Goal: Transaction & Acquisition: Obtain resource

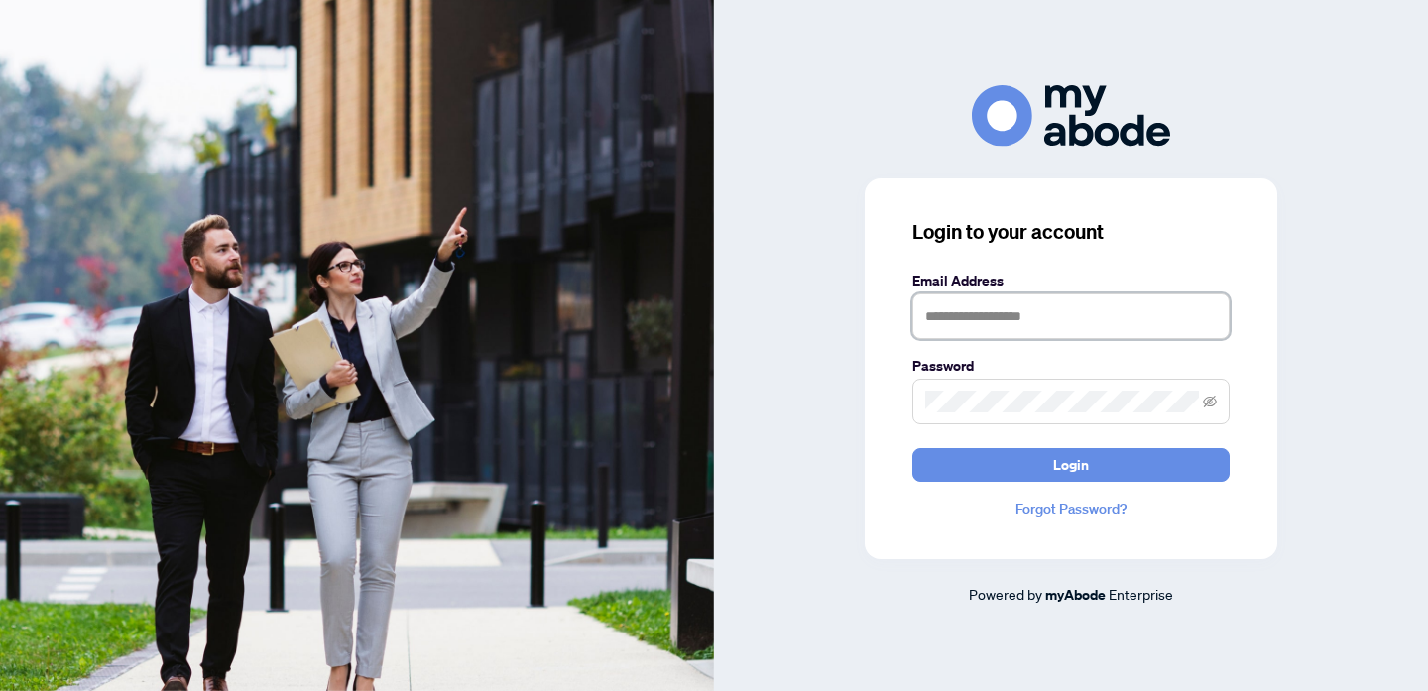
click at [963, 320] on input "text" at bounding box center [1070, 316] width 317 height 46
type input "**********"
click at [912, 448] on button "Login" at bounding box center [1070, 465] width 317 height 34
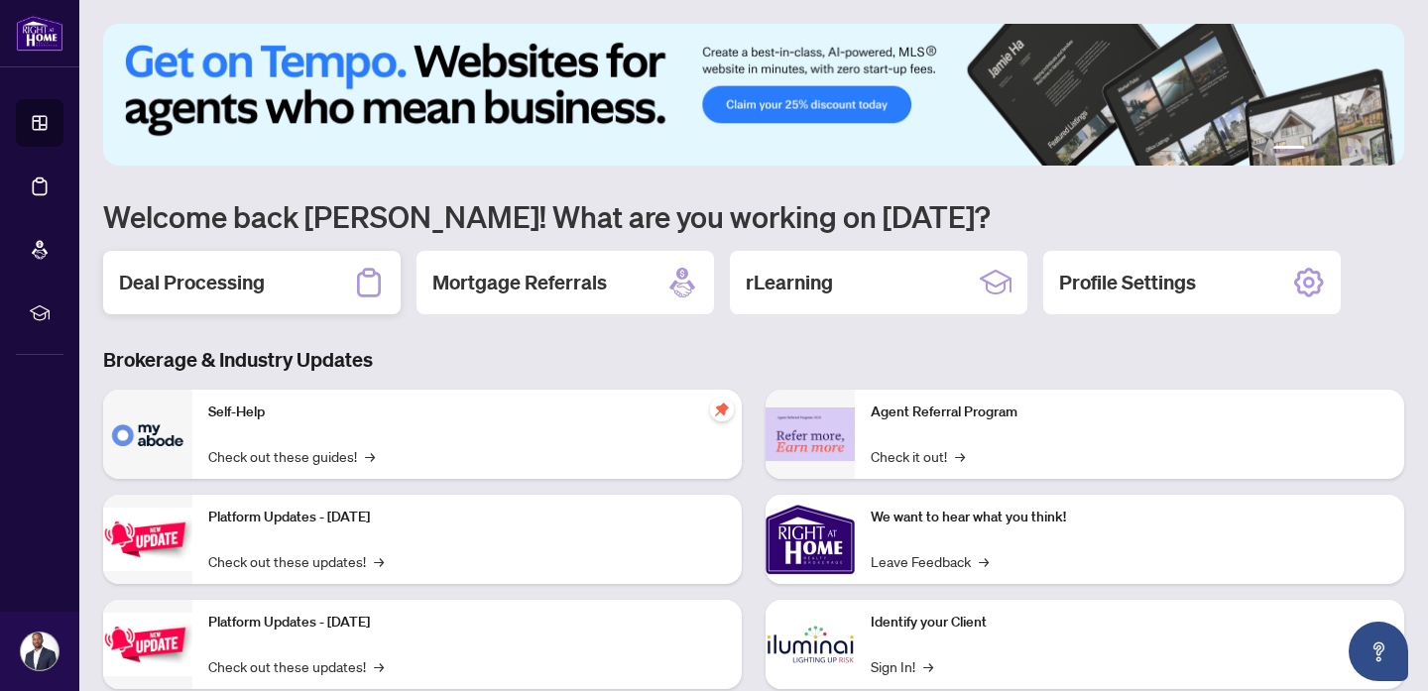
click at [316, 296] on div "Deal Processing" at bounding box center [251, 282] width 297 height 63
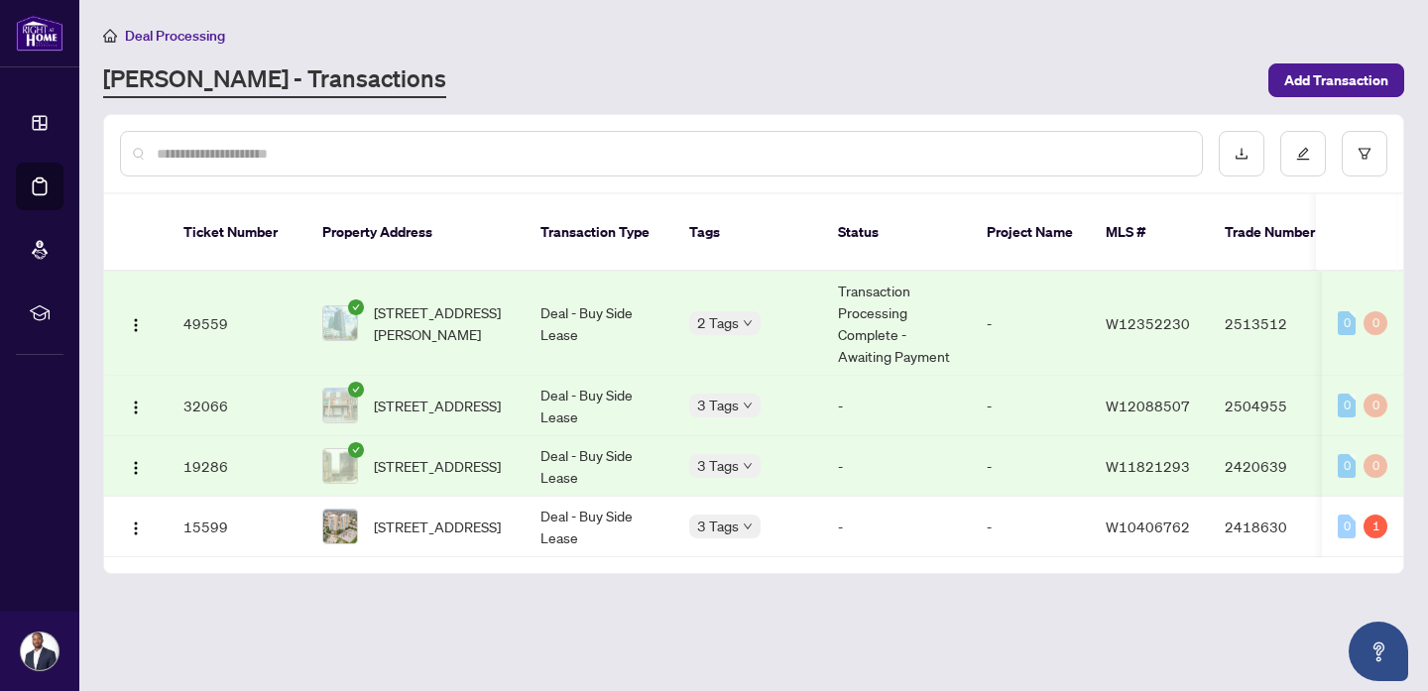
click at [917, 302] on td "Transaction Processing Complete - Awaiting Payment" at bounding box center [896, 324] width 149 height 104
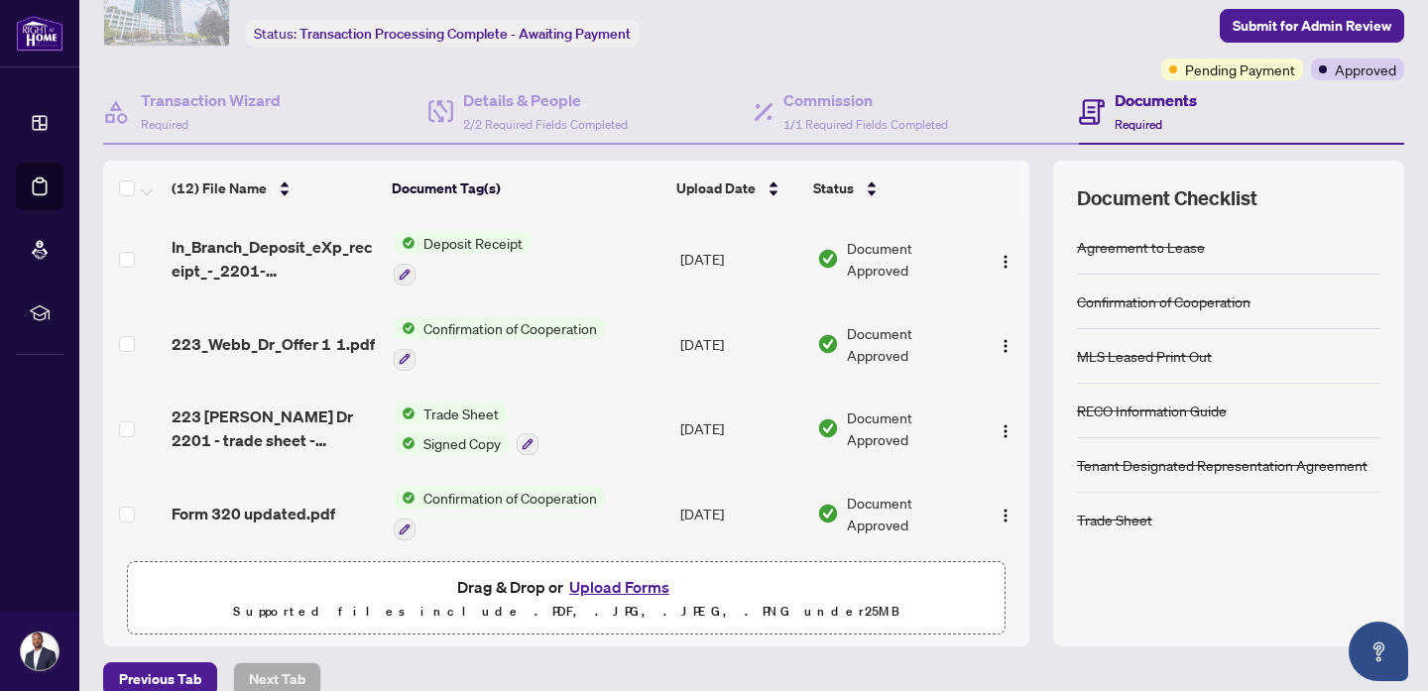
scroll to position [120, 0]
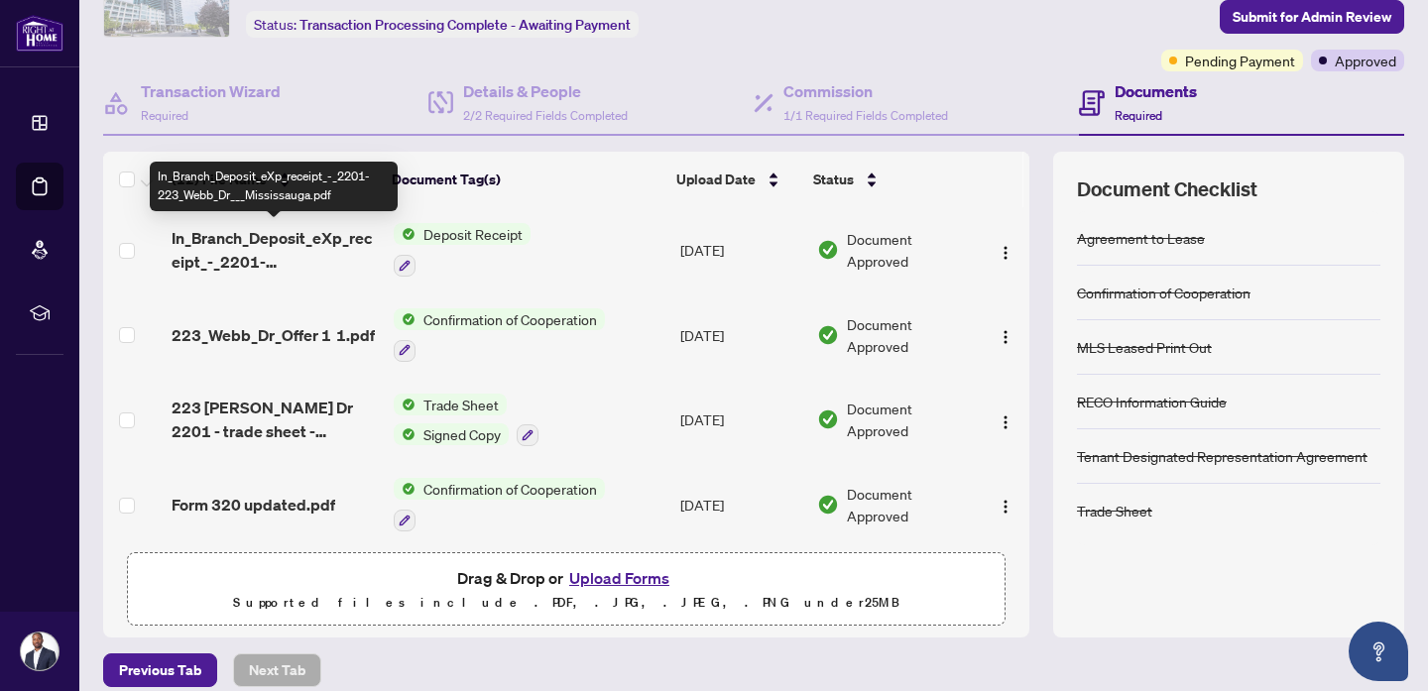
click at [317, 243] on span "In_Branch_Deposit_eXp_receipt_-_2201-223_Webb_Dr___Mississauga.pdf" at bounding box center [275, 250] width 206 height 48
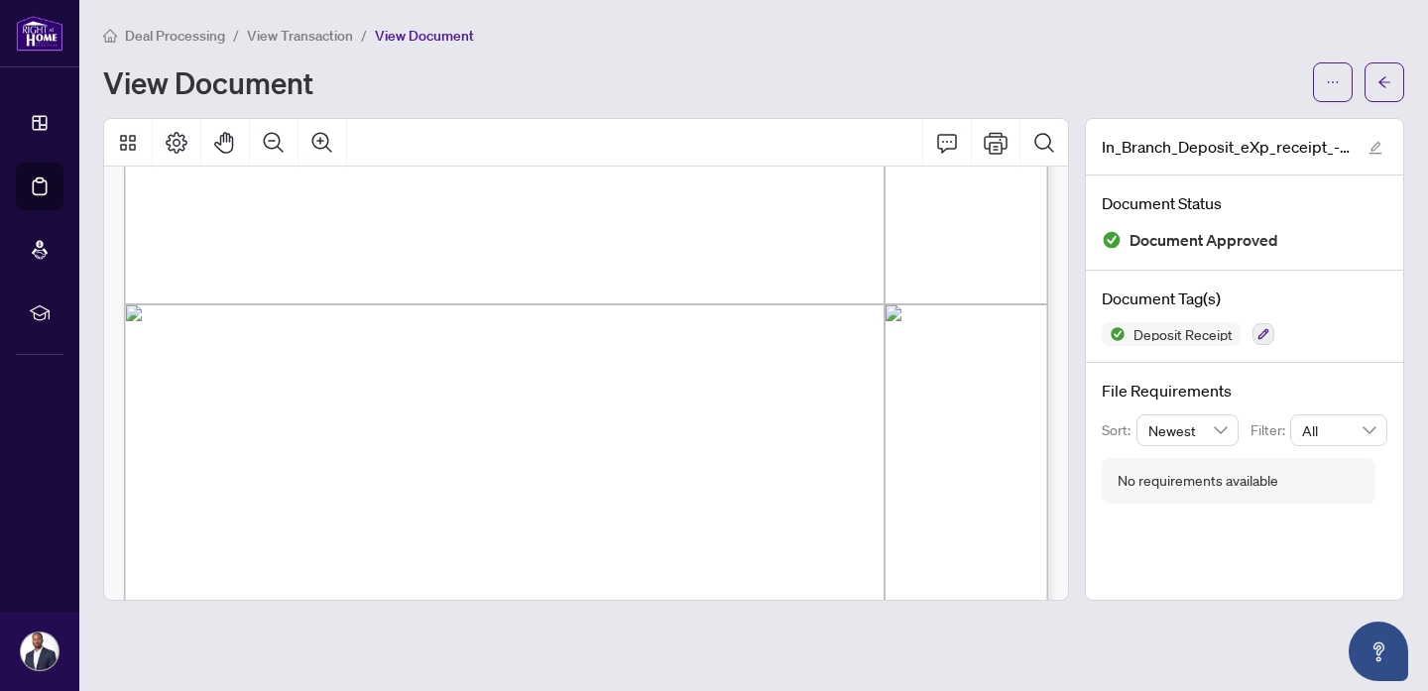
scroll to position [565, 0]
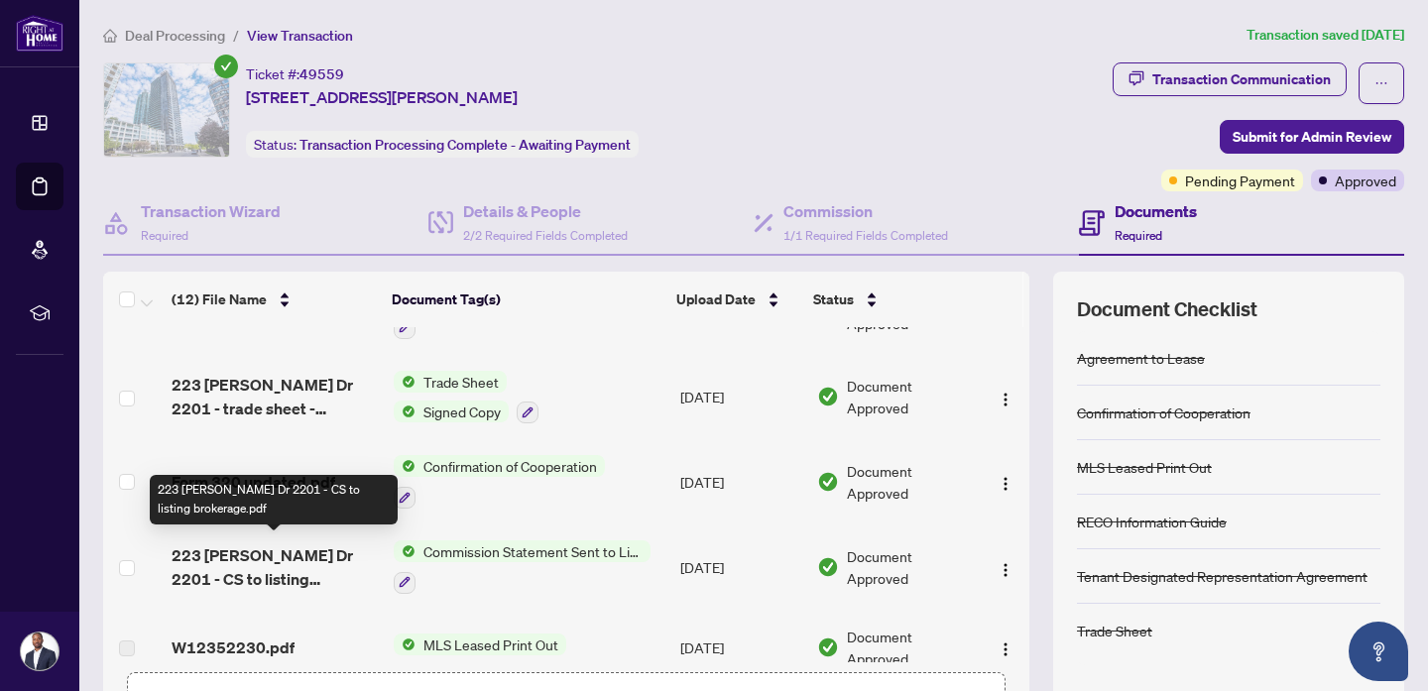
scroll to position [98, 0]
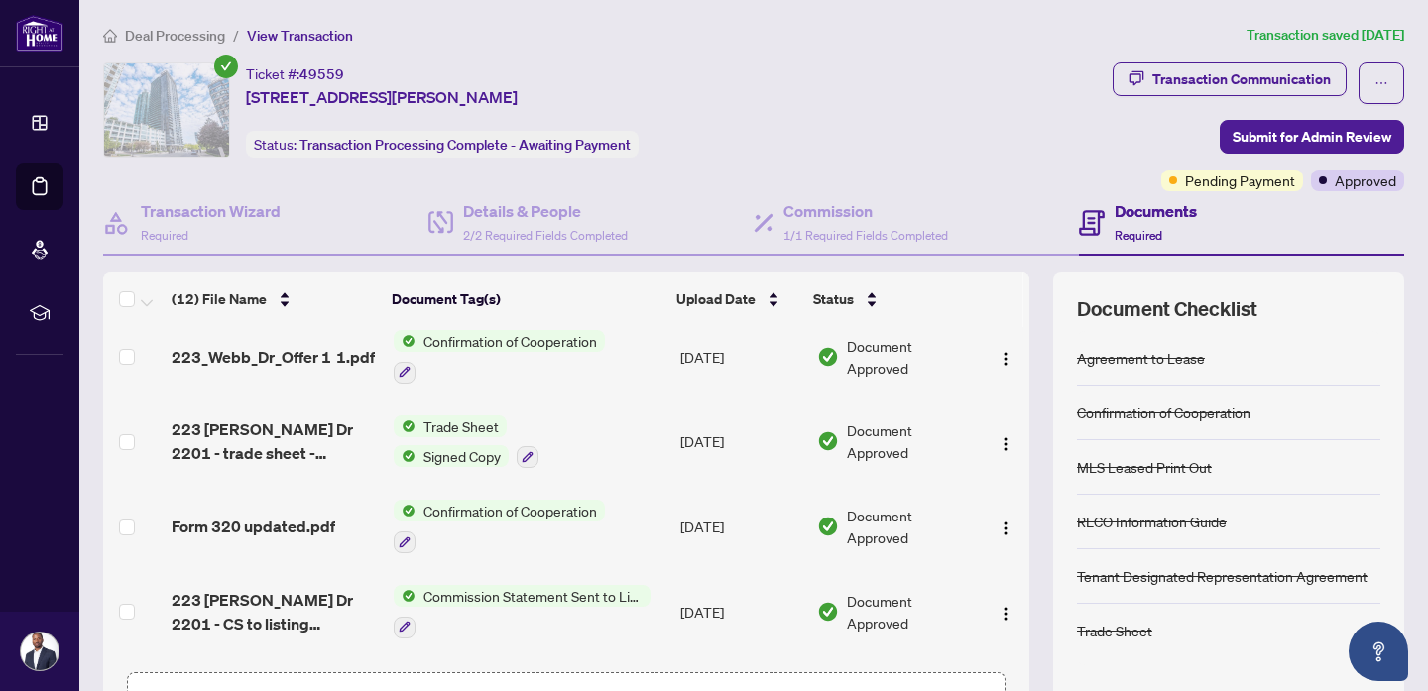
click at [445, 434] on div "Trade Sheet Signed Copy" at bounding box center [466, 442] width 145 height 54
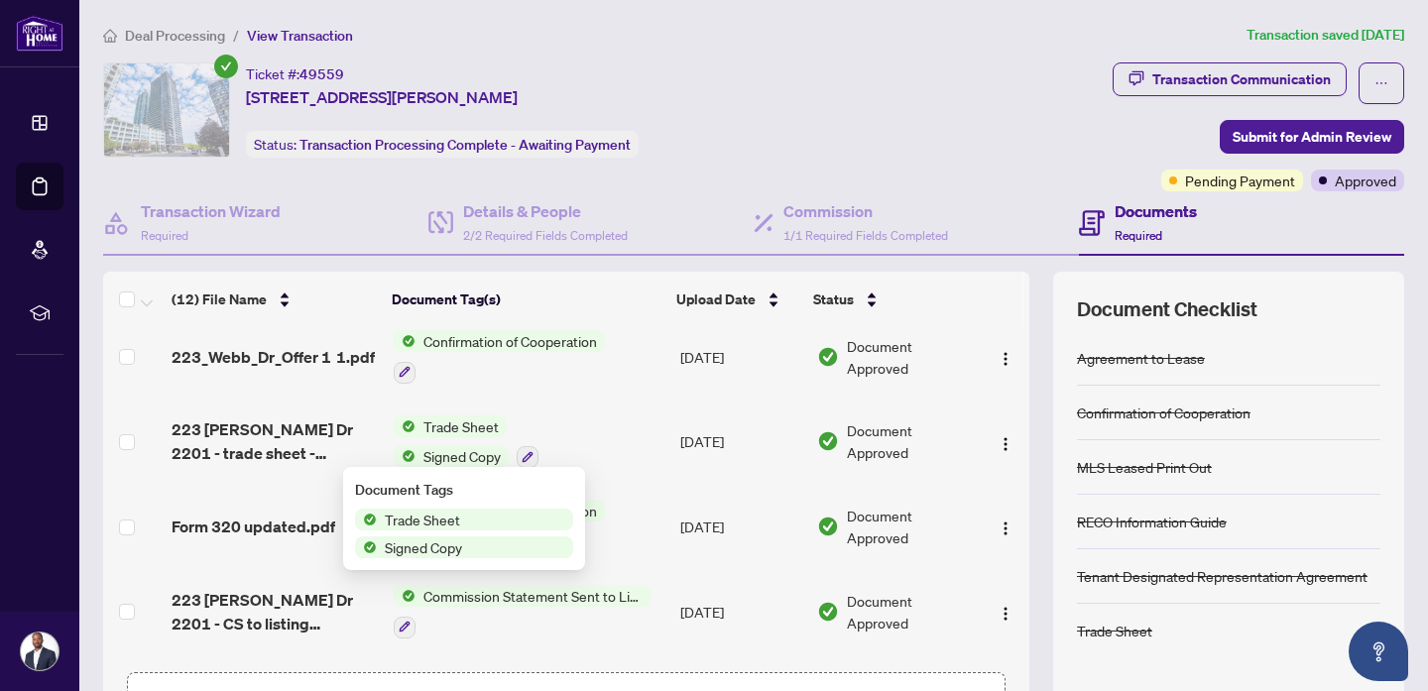
click at [312, 430] on span "223 [PERSON_NAME] Dr 2201 - trade sheet - [PERSON_NAME] to review.pdf" at bounding box center [275, 441] width 206 height 48
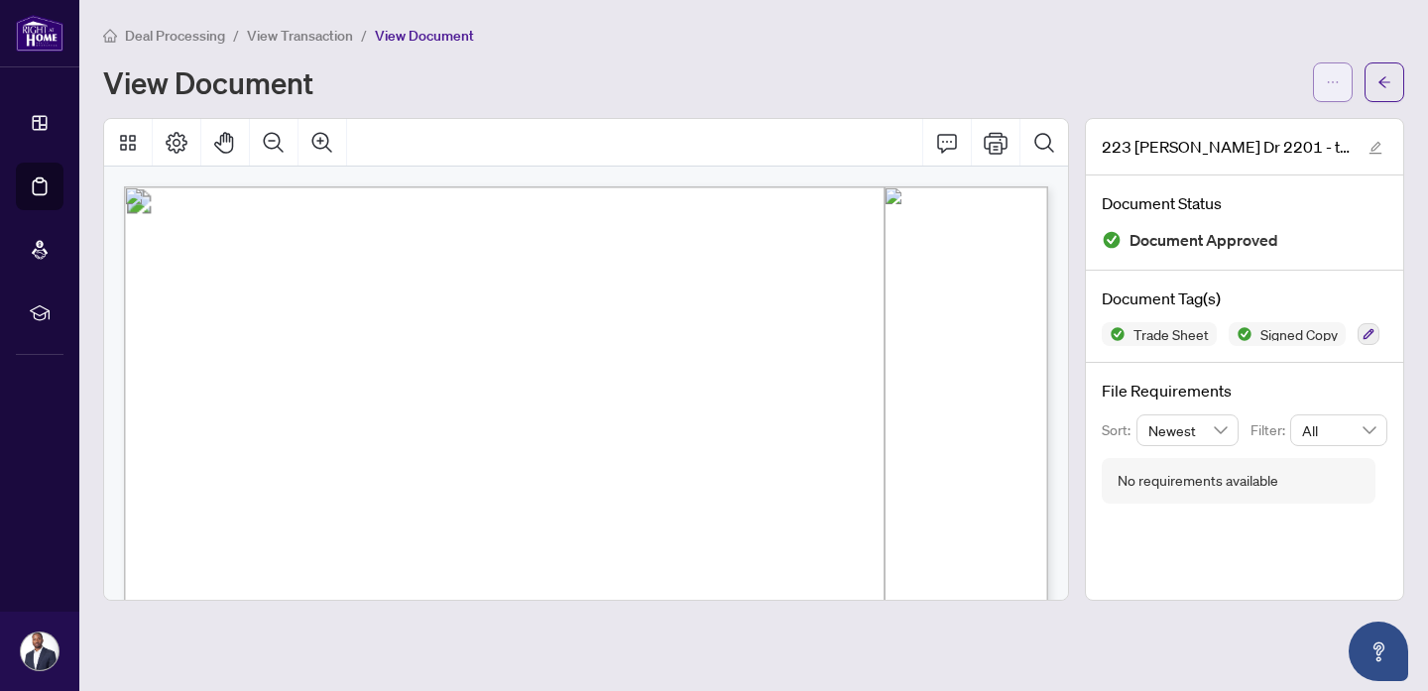
click at [1332, 96] on span "button" at bounding box center [1333, 82] width 14 height 32
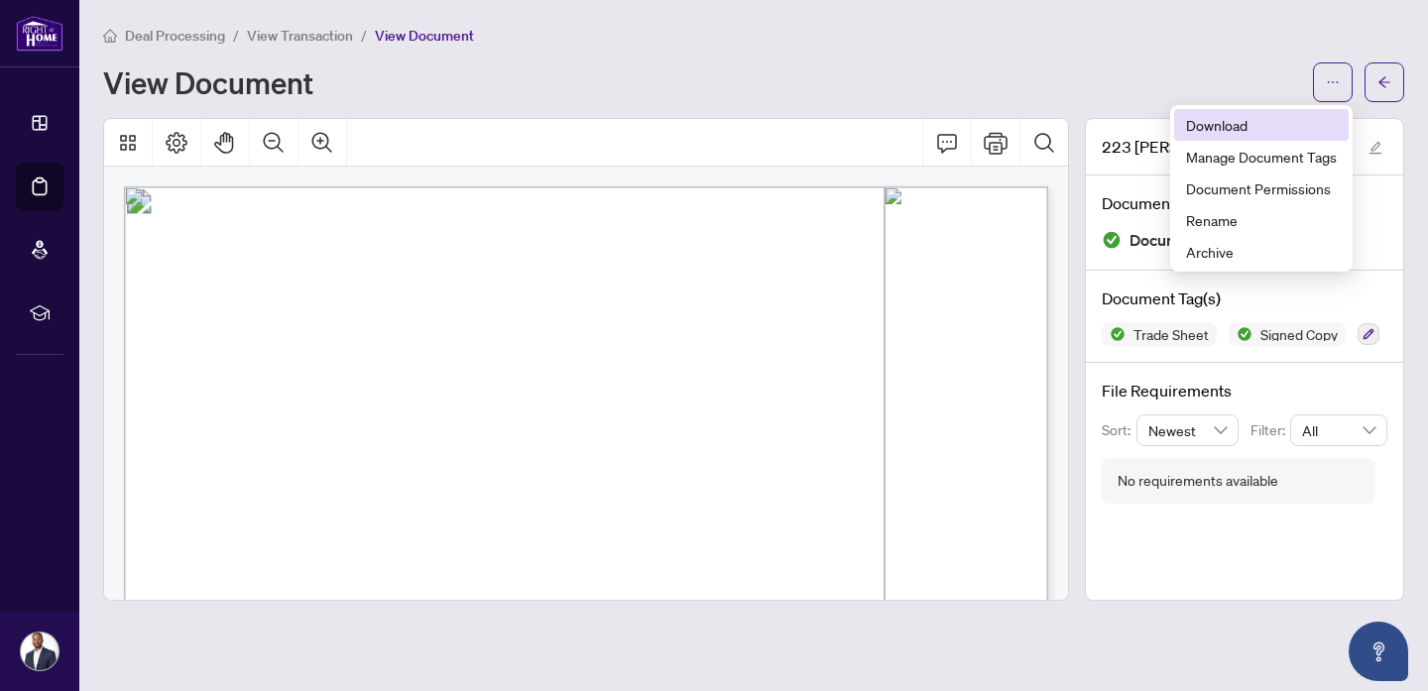
click at [1289, 127] on span "Download" at bounding box center [1261, 125] width 151 height 22
